Goal: Transaction & Acquisition: Purchase product/service

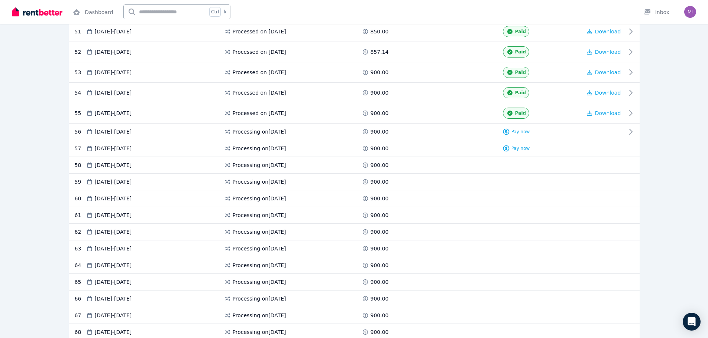
scroll to position [1189, 0]
click at [523, 129] on span "Pay now" at bounding box center [520, 131] width 19 height 6
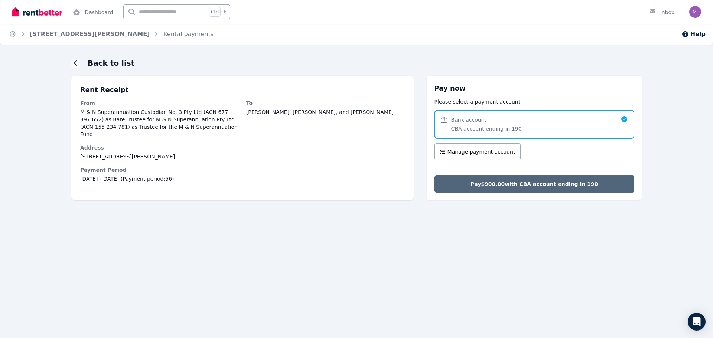
click at [544, 185] on span "Pay $900.00 with CBA account ending in 190" at bounding box center [534, 184] width 127 height 7
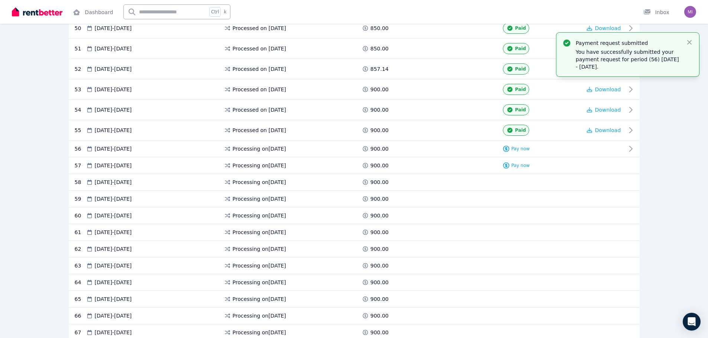
scroll to position [1189, 0]
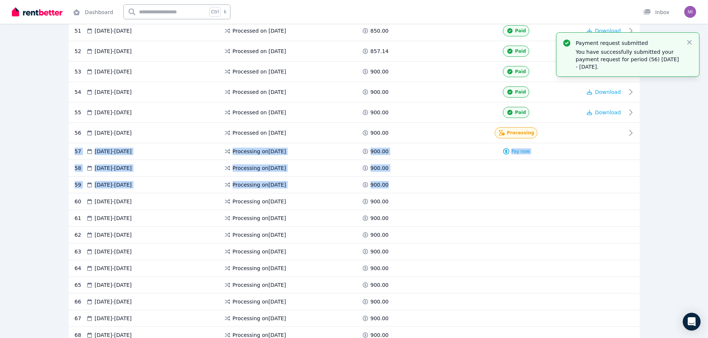
drag, startPoint x: 381, startPoint y: 184, endPoint x: 64, endPoint y: 149, distance: 318.8
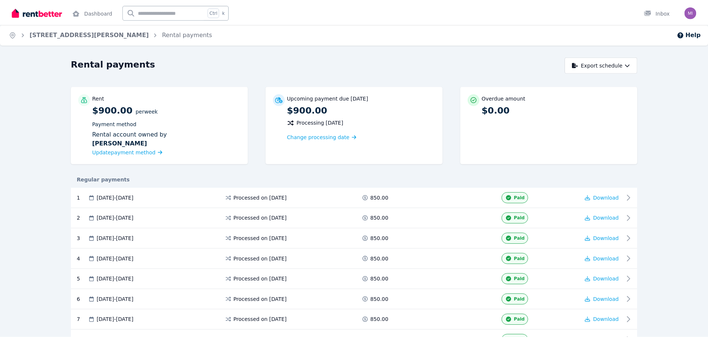
scroll to position [1189, 0]
